Goal: Find contact information: Find contact information

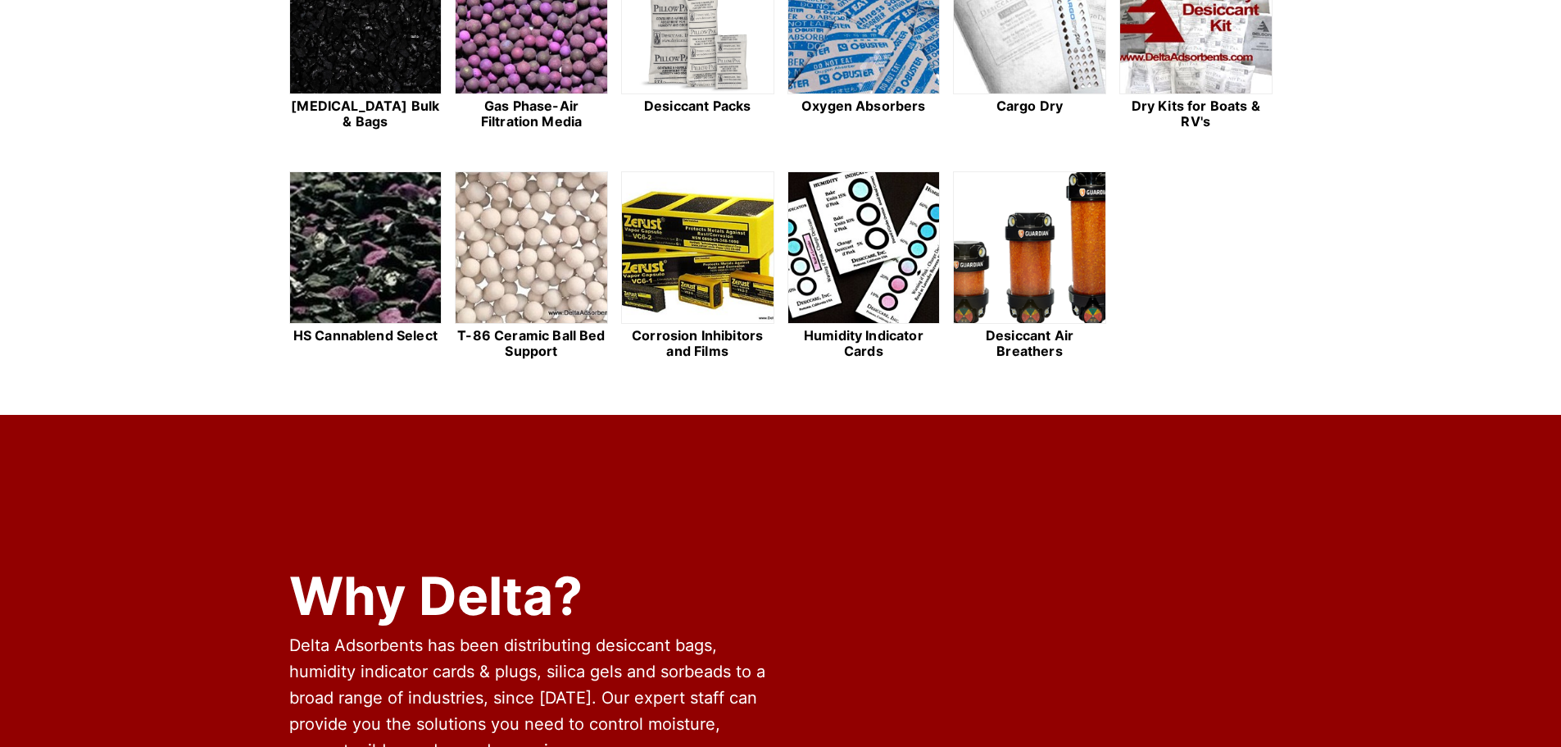
scroll to position [984, 0]
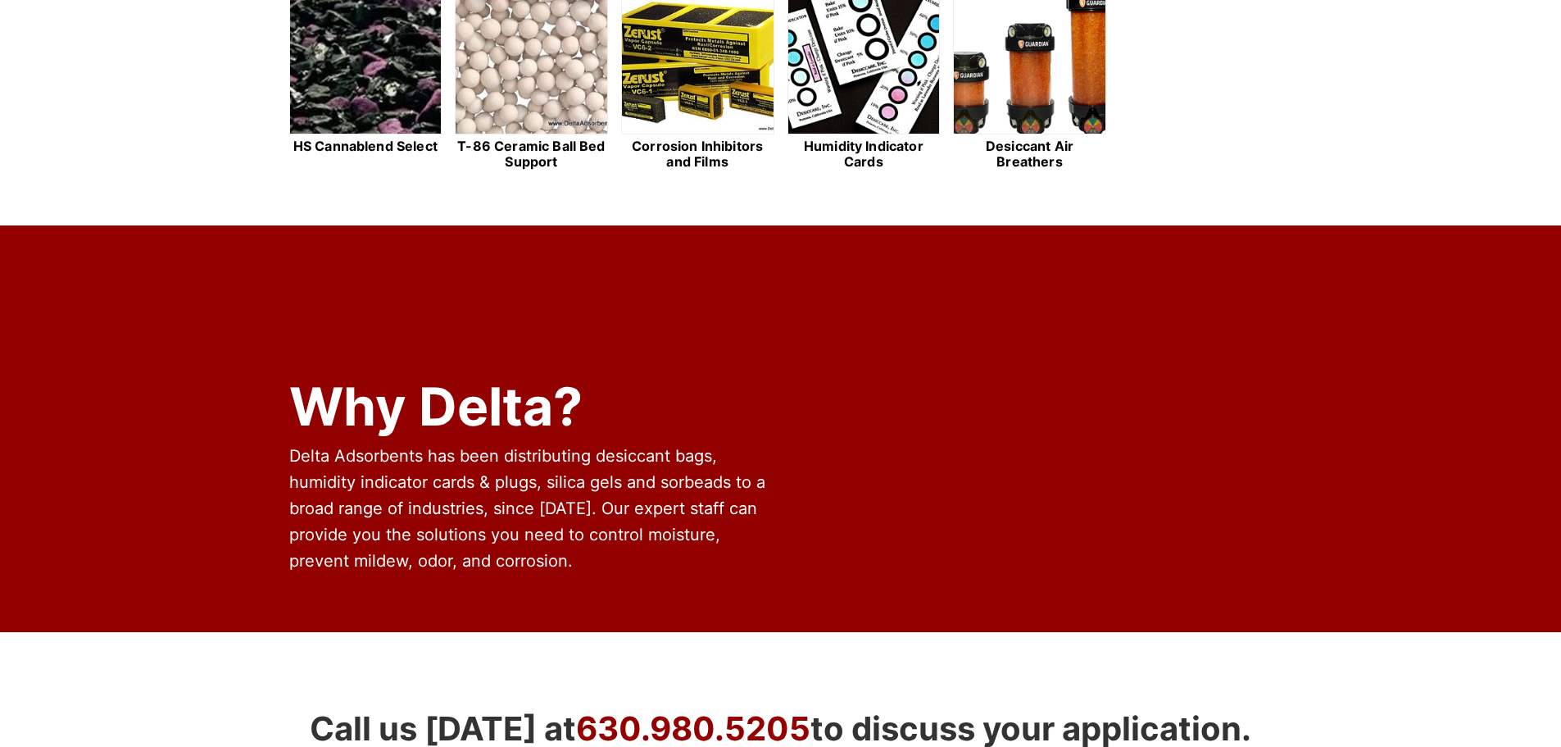
click at [623, 458] on span "Delta Adsorbents has been distributing desiccant bags, humidity indicator cards…" at bounding box center [527, 508] width 476 height 125
click at [516, 457] on span "Delta Adsorbents has been distributing desiccant bags, humidity indicator cards…" at bounding box center [527, 508] width 476 height 125
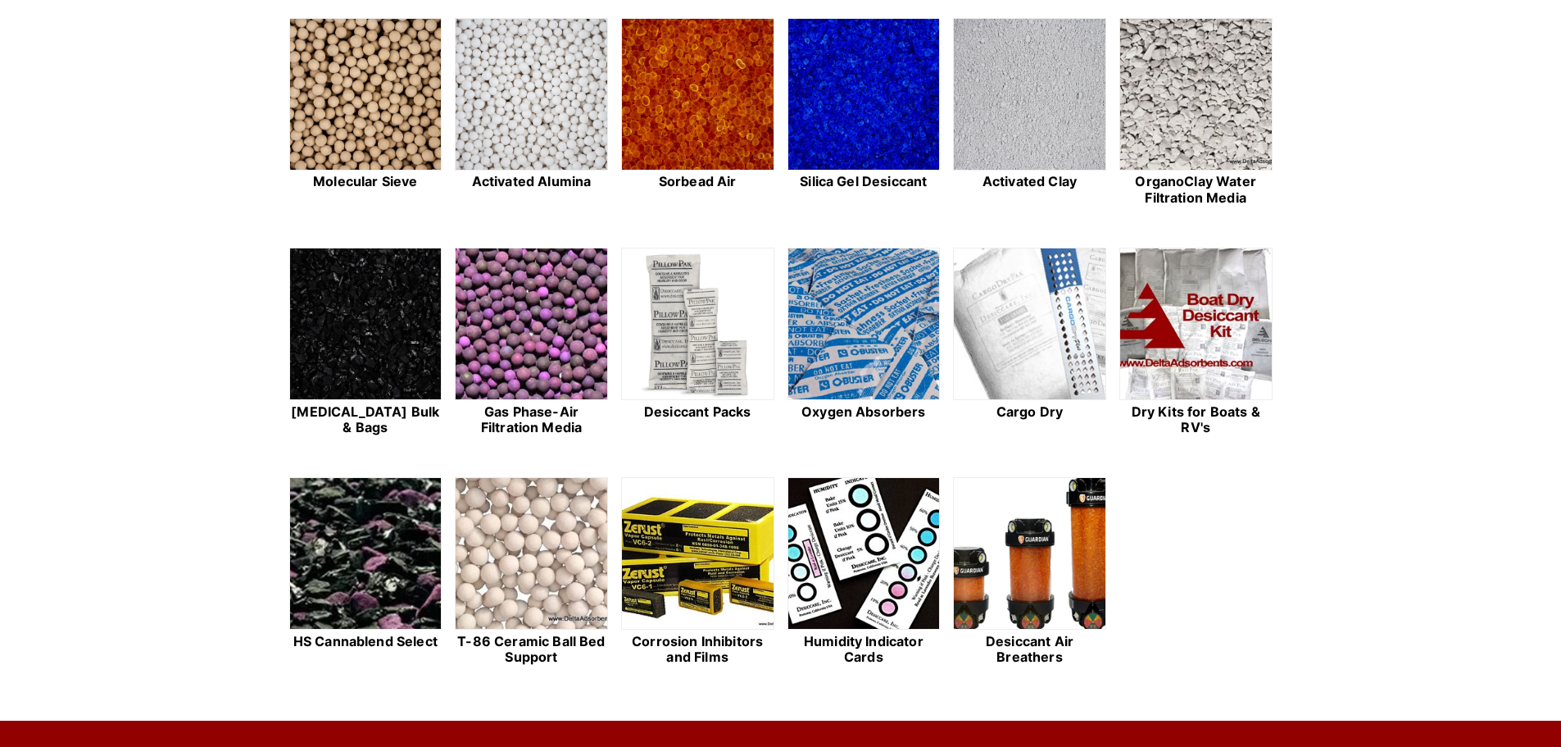
scroll to position [0, 0]
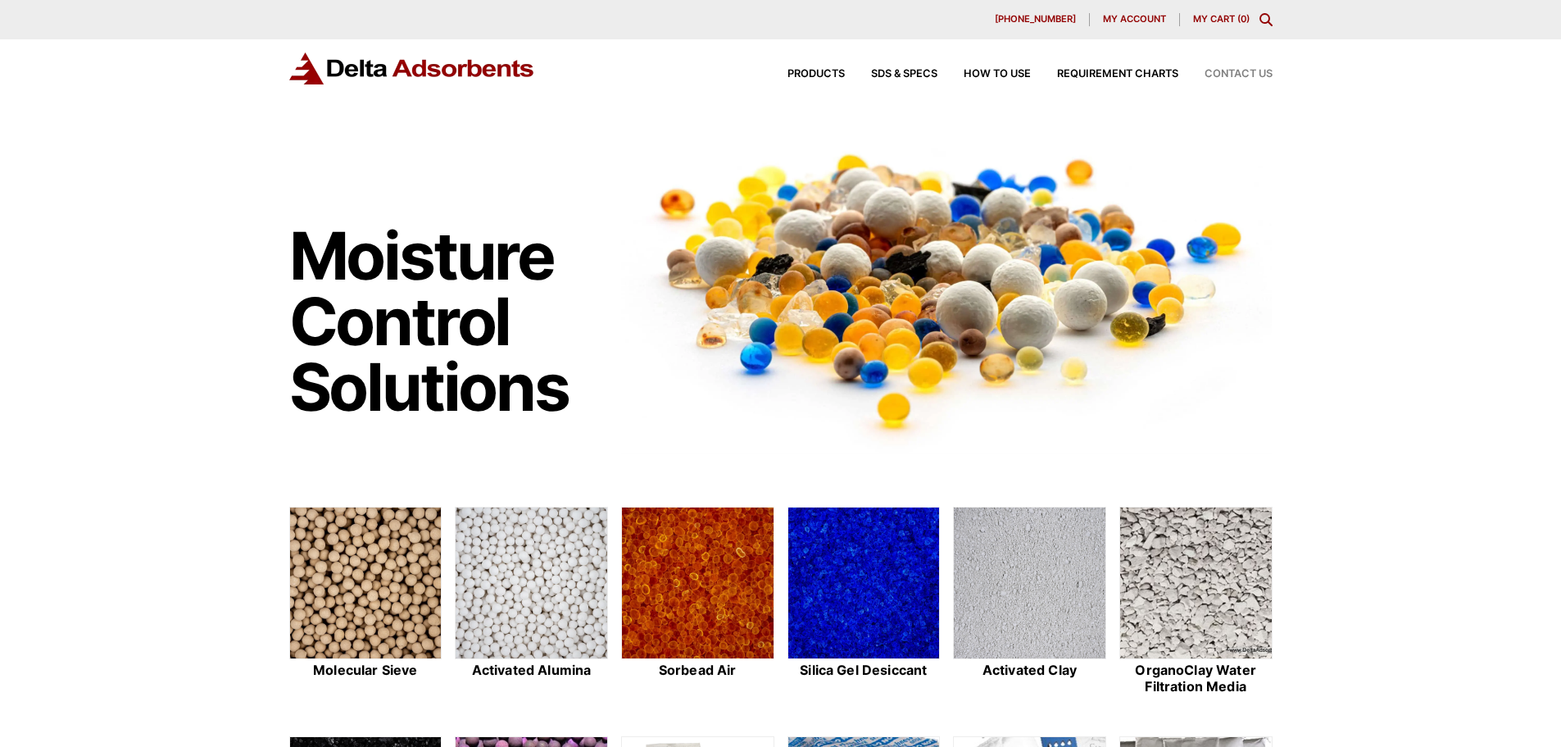
click at [1236, 74] on span "Contact Us" at bounding box center [1239, 74] width 68 height 11
